Goal: Go to known website: Go to known website

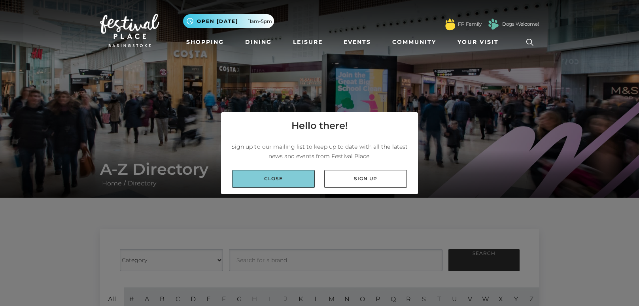
click at [258, 186] on link "Close" at bounding box center [273, 179] width 83 height 18
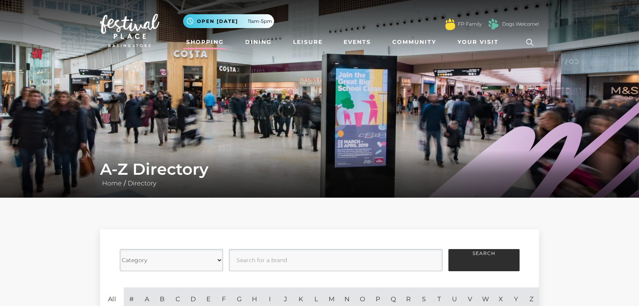
click at [208, 48] on link "Shopping" at bounding box center [205, 42] width 44 height 15
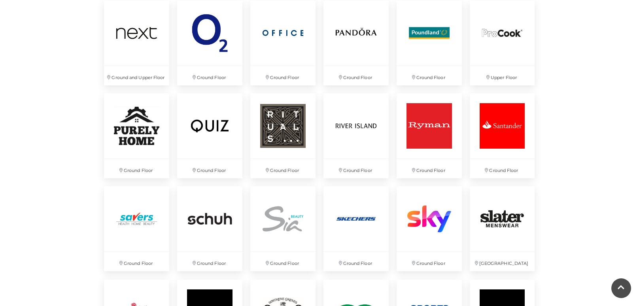
scroll to position [1618, 0]
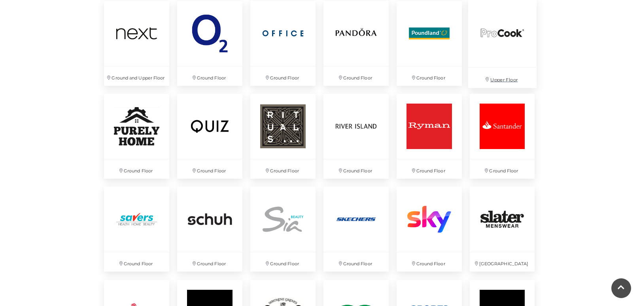
click at [507, 57] on img at bounding box center [502, 32] width 68 height 68
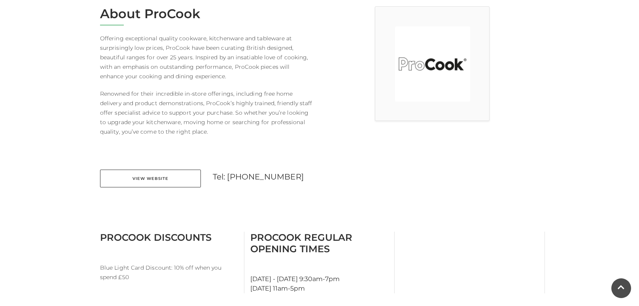
scroll to position [237, 0]
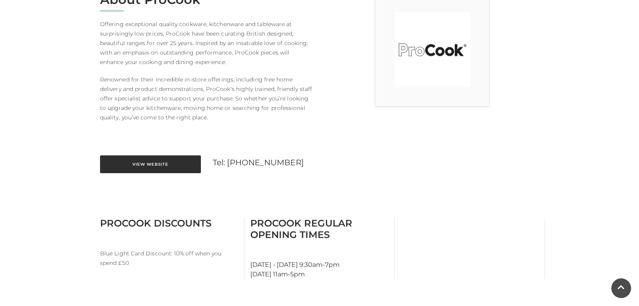
click at [140, 171] on link "View Website" at bounding box center [150, 165] width 101 height 18
